Goal: Task Accomplishment & Management: Complete application form

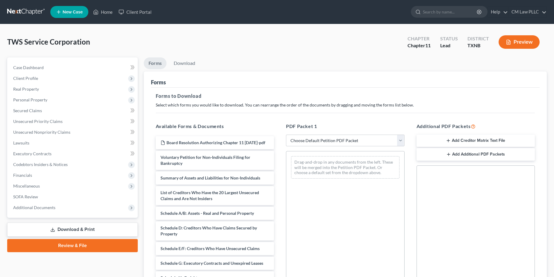
click at [69, 11] on span "New Case" at bounding box center [73, 12] width 20 height 4
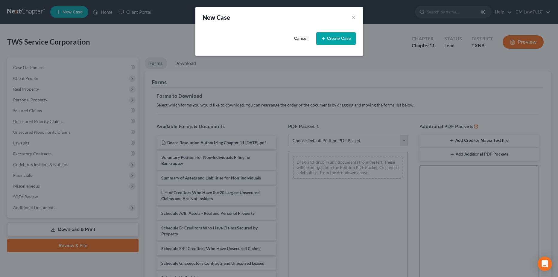
select select "78"
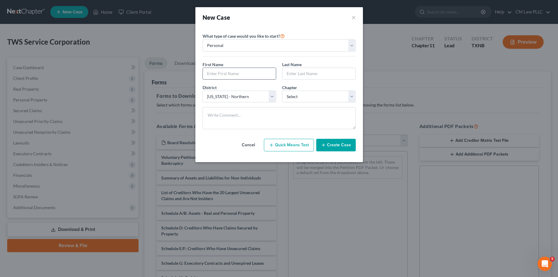
click at [216, 75] on input "text" at bounding box center [239, 73] width 73 height 11
type input "[PERSON_NAME]"
click at [305, 97] on select "Select 7 11 12 13" at bounding box center [319, 97] width 74 height 12
select select "0"
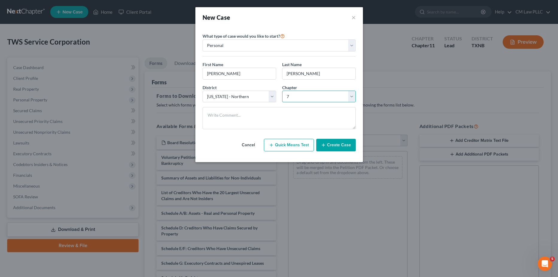
click at [282, 91] on select "Select 7 11 12 13" at bounding box center [319, 97] width 74 height 12
click at [337, 143] on button "Create Case" at bounding box center [336, 145] width 40 height 13
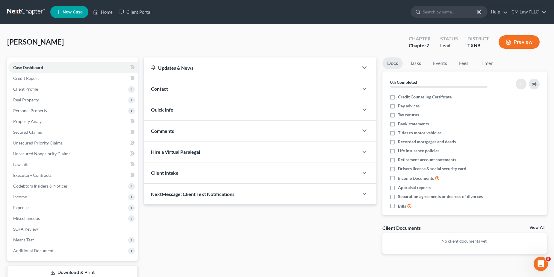
click at [517, 37] on button "Preview" at bounding box center [518, 41] width 41 height 13
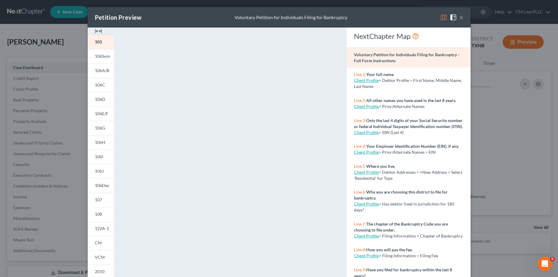
click at [460, 17] on button "×" at bounding box center [461, 17] width 4 height 7
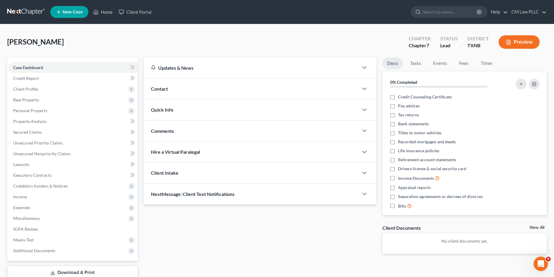
drag, startPoint x: 29, startPoint y: 87, endPoint x: 69, endPoint y: 95, distance: 40.6
click at [29, 87] on span "Client Profile" at bounding box center [25, 88] width 25 height 5
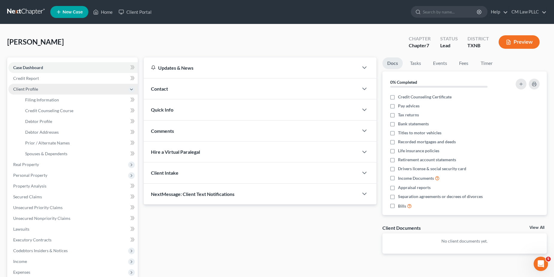
click at [34, 89] on span "Client Profile" at bounding box center [25, 88] width 25 height 5
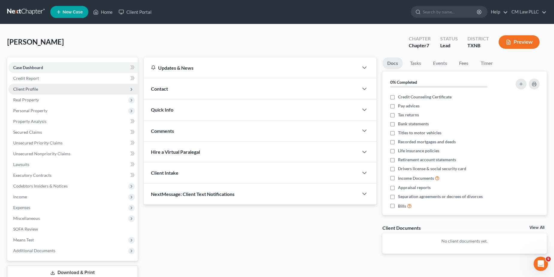
click at [34, 89] on span "Client Profile" at bounding box center [25, 88] width 25 height 5
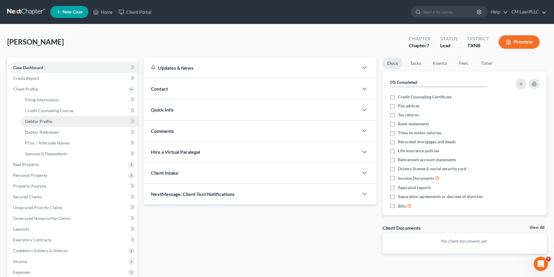
click at [40, 123] on span "Debtor Profile" at bounding box center [38, 121] width 27 height 5
select select "0"
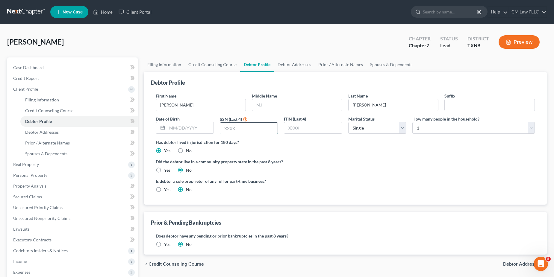
click at [246, 127] on input "text" at bounding box center [248, 128] width 57 height 11
type input "0302"
click at [532, 125] on select "Select 1 2 3 4 5 6 7 8 9 10 11 12 13 14 15 16 17 18 19 20" at bounding box center [473, 128] width 122 height 12
select select "1"
click at [412, 122] on select "Select 1 2 3 4 5 6 7 8 9 10 11 12 13 14 15 16 17 18 19 20" at bounding box center [473, 128] width 122 height 12
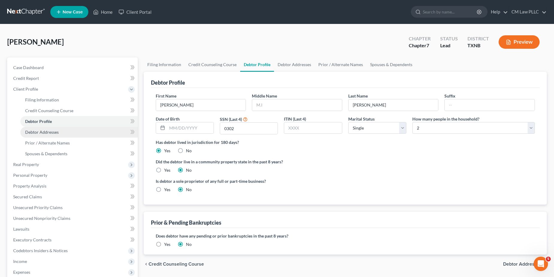
click at [46, 132] on span "Debtor Addresses" at bounding box center [42, 132] width 34 height 5
select select "0"
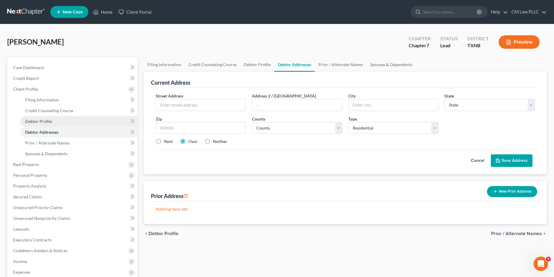
click at [35, 120] on span "Debtor Profile" at bounding box center [38, 121] width 27 height 5
select select "0"
select select "1"
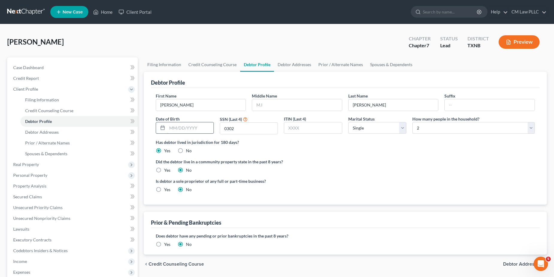
click at [186, 130] on input "text" at bounding box center [190, 127] width 46 height 11
click at [334, 165] on label "Did the debtor live in a community property state in the past 8 years?" at bounding box center [345, 162] width 379 height 6
click at [175, 128] on input "06251963" at bounding box center [190, 127] width 46 height 11
click at [180, 128] on input "06/251963" at bounding box center [190, 127] width 46 height 11
type input "[DATE]"
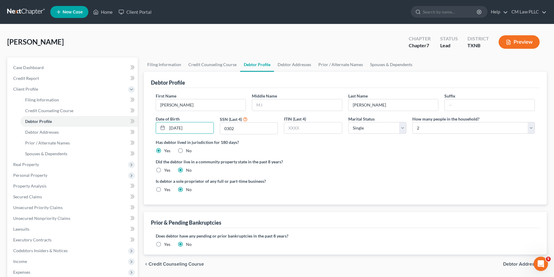
click at [368, 160] on label "Did the debtor live in a community property state in the past 8 years?" at bounding box center [345, 162] width 379 height 6
click at [43, 130] on span "Debtor Addresses" at bounding box center [42, 132] width 34 height 5
select select "0"
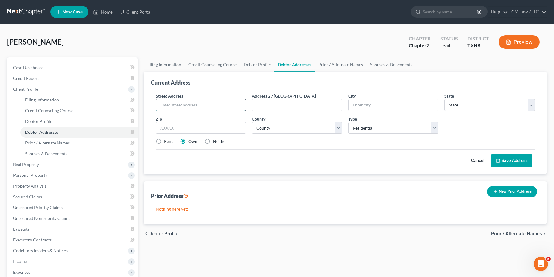
click at [174, 103] on input "text" at bounding box center [201, 104] width 90 height 11
type input "[STREET_ADDRESS]"
type input "75252-5133"
click at [491, 154] on button "Save Address" at bounding box center [512, 160] width 42 height 13
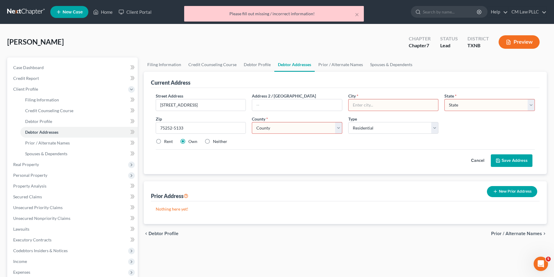
drag, startPoint x: 358, startPoint y: 106, endPoint x: 364, endPoint y: 107, distance: 6.3
click at [364, 107] on input "text" at bounding box center [393, 104] width 90 height 11
type input "[GEOGRAPHIC_DATA]"
select select "45"
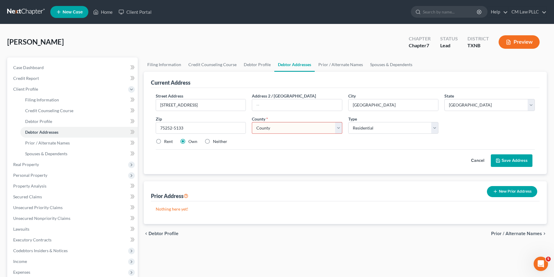
click at [286, 129] on select "County [GEOGRAPHIC_DATA] [GEOGRAPHIC_DATA] [GEOGRAPHIC_DATA] [GEOGRAPHIC_DATA] …" at bounding box center [297, 128] width 90 height 12
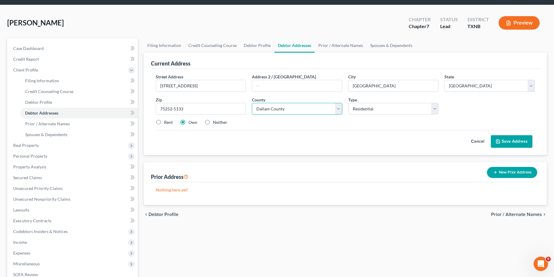
scroll to position [30, 0]
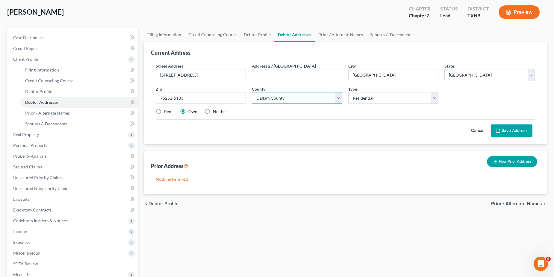
click at [339, 97] on select "County [GEOGRAPHIC_DATA] [GEOGRAPHIC_DATA] [GEOGRAPHIC_DATA] [GEOGRAPHIC_DATA] …" at bounding box center [297, 98] width 90 height 12
select select "56"
click at [252, 92] on select "County [GEOGRAPHIC_DATA] [GEOGRAPHIC_DATA] [GEOGRAPHIC_DATA] [GEOGRAPHIC_DATA] …" at bounding box center [297, 98] width 90 height 12
click at [164, 111] on label "Rent" at bounding box center [168, 112] width 9 height 6
click at [166, 111] on input "Rent" at bounding box center [168, 111] width 4 height 4
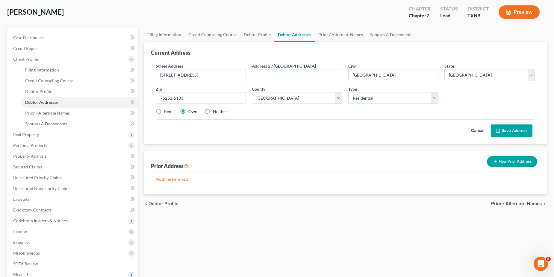
radio input "true"
click at [512, 129] on button "Save Address" at bounding box center [512, 131] width 42 height 13
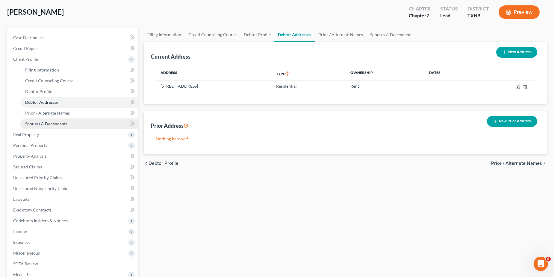
click at [46, 124] on span "Spouses & Dependents" at bounding box center [46, 123] width 42 height 5
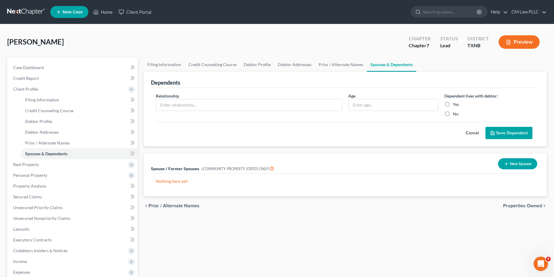
click at [518, 164] on button "New Spouse" at bounding box center [517, 163] width 39 height 11
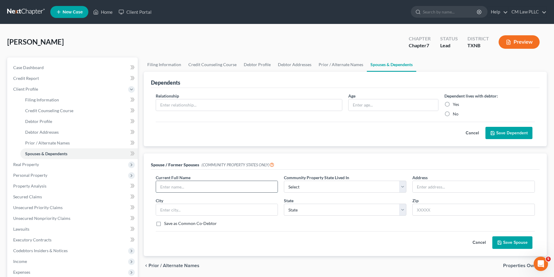
click at [192, 189] on input "text" at bounding box center [217, 186] width 122 height 11
type input "[PERSON_NAME]"
click at [403, 186] on select "Select AZ CA GU ID LA NV NM PR [GEOGRAPHIC_DATA] [GEOGRAPHIC_DATA] [GEOGRAPHIC_…" at bounding box center [345, 187] width 122 height 12
select select "8"
click at [284, 181] on select "Select AZ CA GU ID LA NV NM PR [GEOGRAPHIC_DATA] [GEOGRAPHIC_DATA] [GEOGRAPHIC_…" at bounding box center [345, 187] width 122 height 12
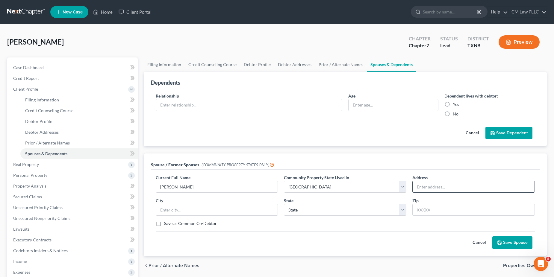
click at [440, 186] on input "text" at bounding box center [473, 186] width 122 height 11
type input "[STREET_ADDRESS]"
type input "[GEOGRAPHIC_DATA]"
select select "45"
type input "75252-5133"
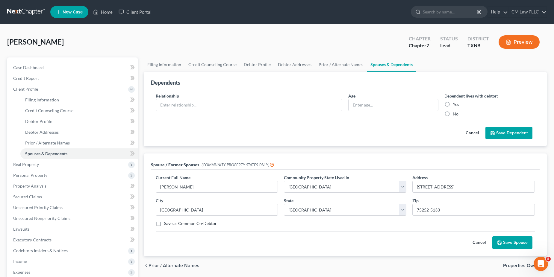
click at [515, 243] on button "Save Spouse" at bounding box center [512, 242] width 40 height 13
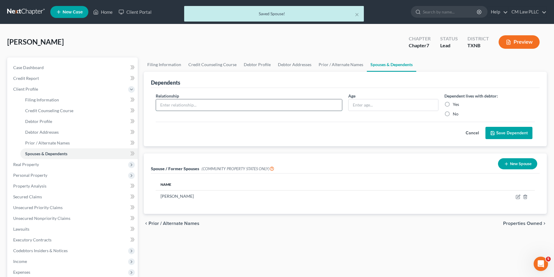
click at [178, 105] on input "text" at bounding box center [249, 104] width 186 height 11
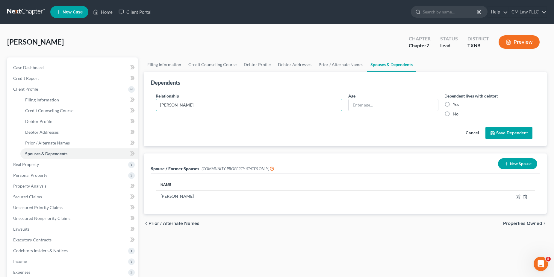
type input "[PERSON_NAME]"
click at [512, 132] on button "Save Dependent" at bounding box center [508, 133] width 47 height 13
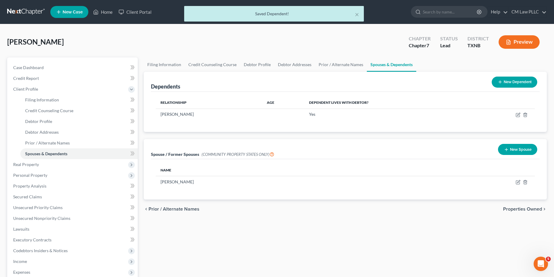
click at [509, 79] on button "New Dependent" at bounding box center [513, 82] width 45 height 11
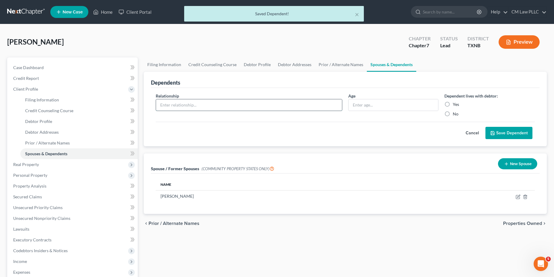
click at [172, 102] on input "text" at bounding box center [249, 104] width 186 height 11
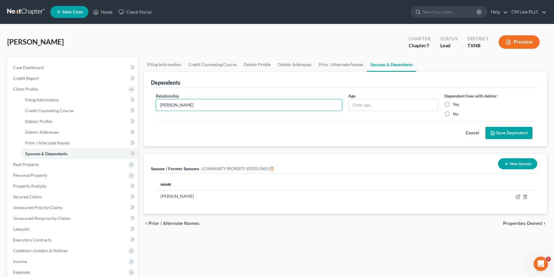
type input "[PERSON_NAME]"
click at [514, 130] on button "Save Dependent" at bounding box center [508, 133] width 47 height 13
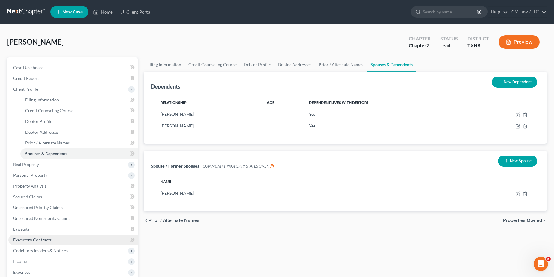
click at [30, 244] on link "Executory Contracts" at bounding box center [72, 240] width 129 height 11
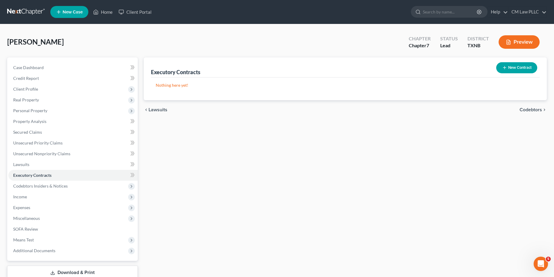
click at [524, 68] on button "New Contract" at bounding box center [516, 67] width 41 height 11
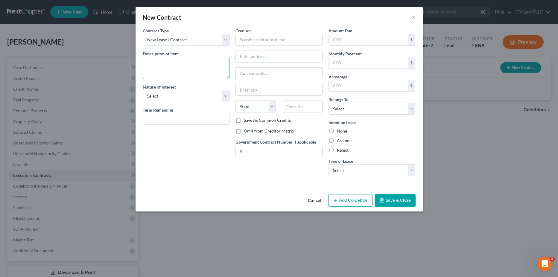
click at [155, 60] on textarea at bounding box center [186, 68] width 87 height 22
type textarea "GEICO Car Insurance"
drag, startPoint x: 390, startPoint y: 199, endPoint x: 305, endPoint y: 189, distance: 84.9
click at [390, 199] on button "Save & Close" at bounding box center [395, 200] width 41 height 13
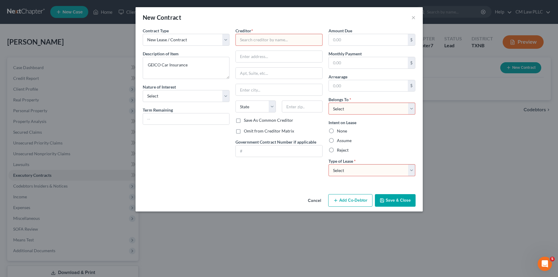
click at [387, 106] on select "Select Debtor 1 Only Debtor 2 Only Debtor 1 And Debtor 2 Only At Least One Of T…" at bounding box center [372, 109] width 87 height 12
select select "4"
click at [329, 103] on select "Select Debtor 1 Only Debtor 2 Only Debtor 1 And Debtor 2 Only At Least One Of T…" at bounding box center [372, 109] width 87 height 12
click at [410, 169] on select "Select Real Estate Car Other" at bounding box center [372, 170] width 87 height 12
select select "2"
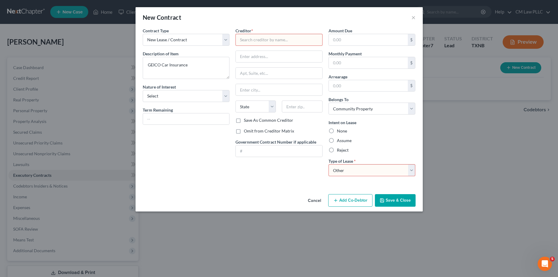
click at [329, 164] on select "Select Real Estate Car Other" at bounding box center [372, 170] width 87 height 12
click at [396, 196] on button "Save & Close" at bounding box center [395, 200] width 41 height 13
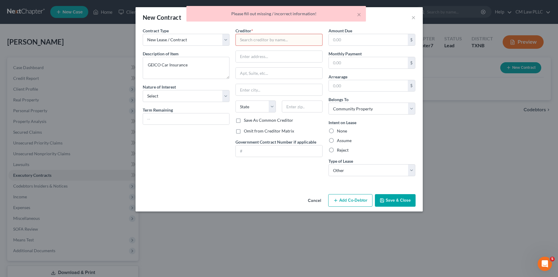
click at [259, 40] on input "text" at bounding box center [279, 40] width 87 height 12
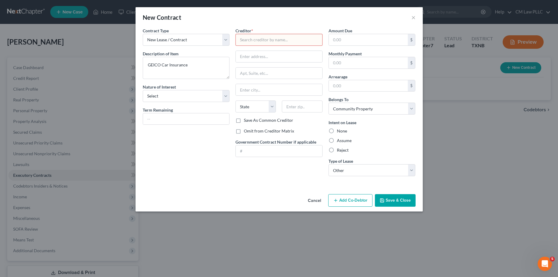
click at [253, 39] on input "text" at bounding box center [279, 40] width 87 height 12
click at [396, 200] on button "Save & Close" at bounding box center [395, 200] width 41 height 13
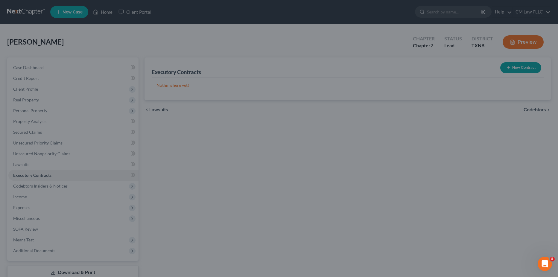
type input "GEICO [US_STATE] County Mutual Ins. Co."
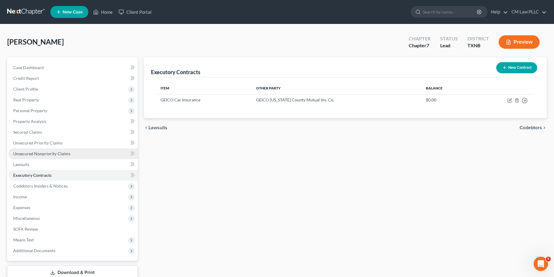
drag, startPoint x: 41, startPoint y: 153, endPoint x: 52, endPoint y: 152, distance: 10.5
click at [41, 153] on span "Unsecured Nonpriority Claims" at bounding box center [41, 153] width 57 height 5
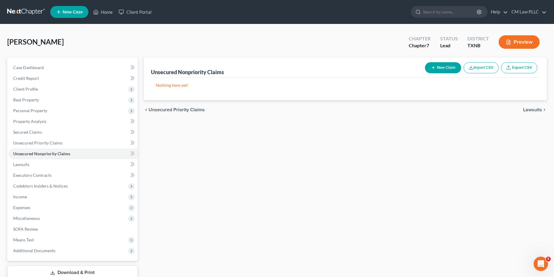
click at [516, 67] on link "Export CSV" at bounding box center [519, 67] width 36 height 11
